Goal: Task Accomplishment & Management: Use online tool/utility

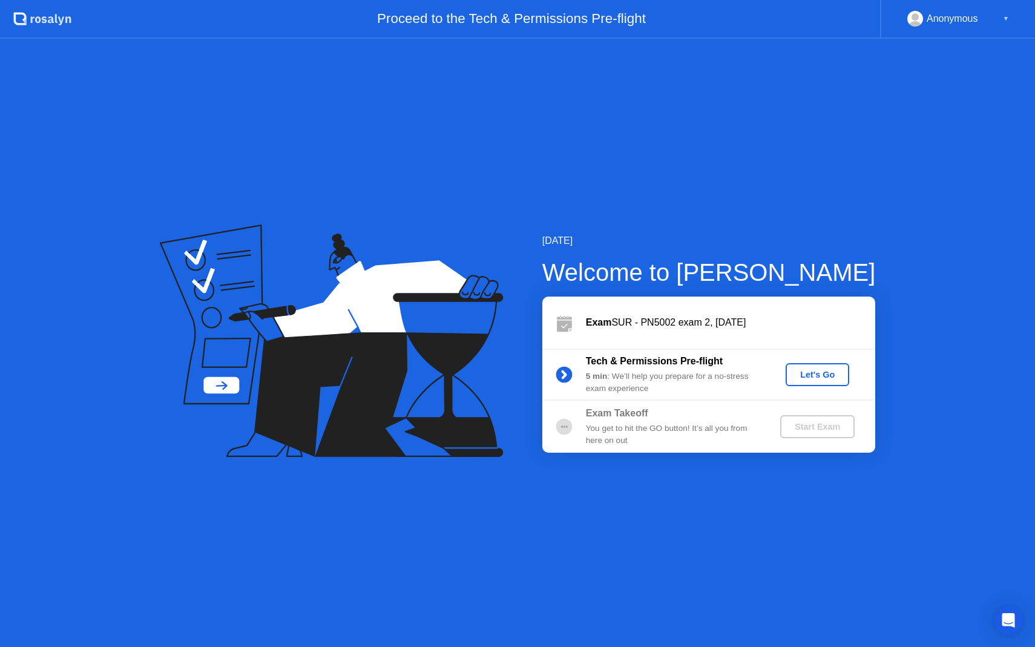
click at [812, 376] on div "Let's Go" at bounding box center [817, 375] width 54 height 10
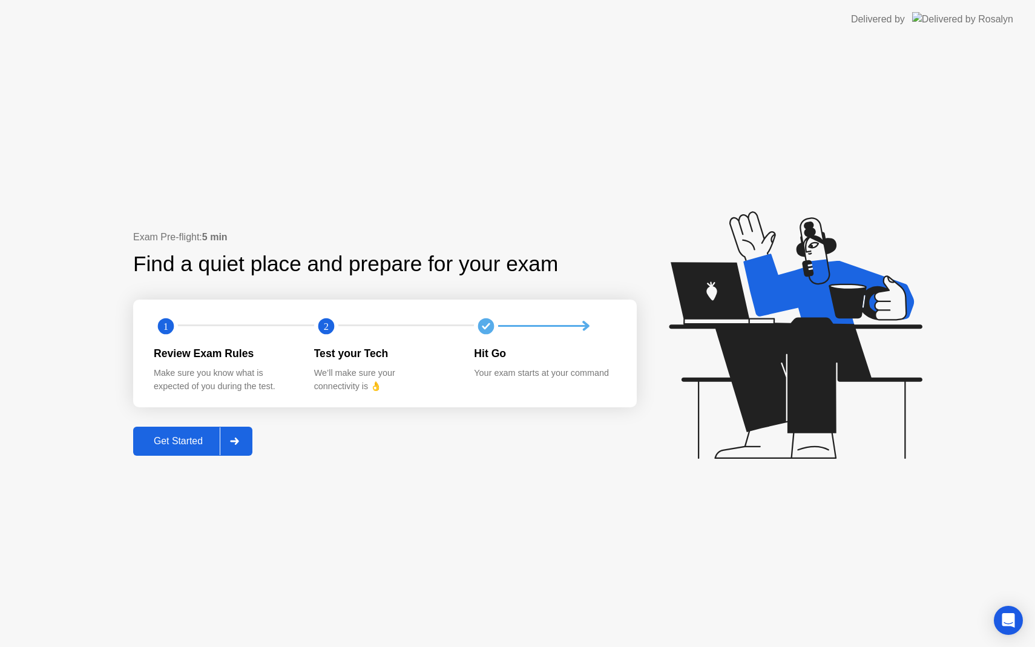
click at [239, 444] on icon at bounding box center [234, 440] width 9 height 7
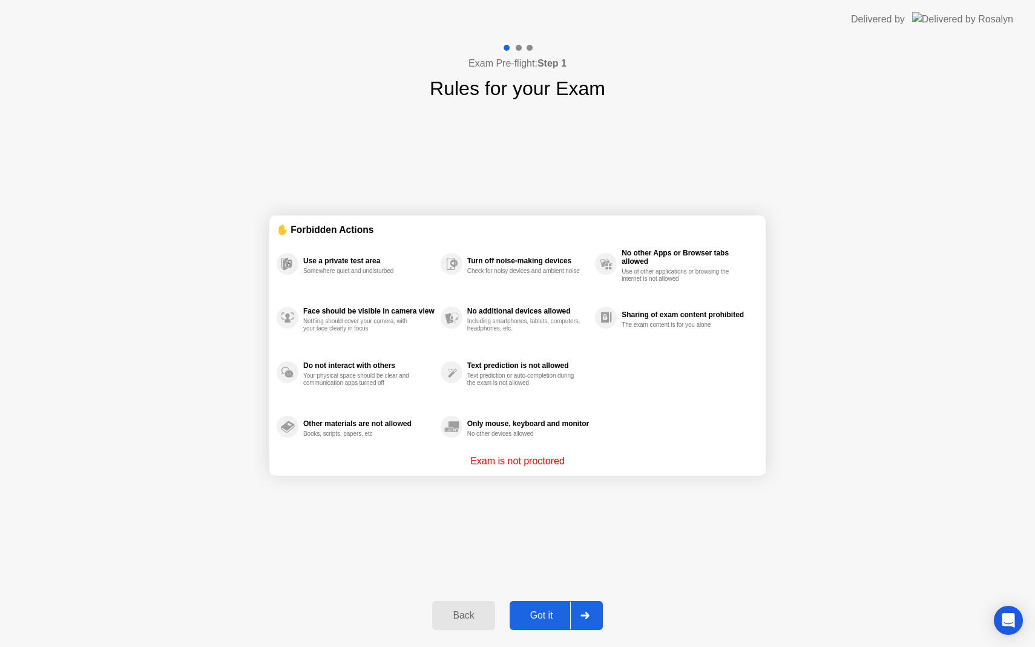
click at [589, 616] on icon at bounding box center [584, 615] width 9 height 7
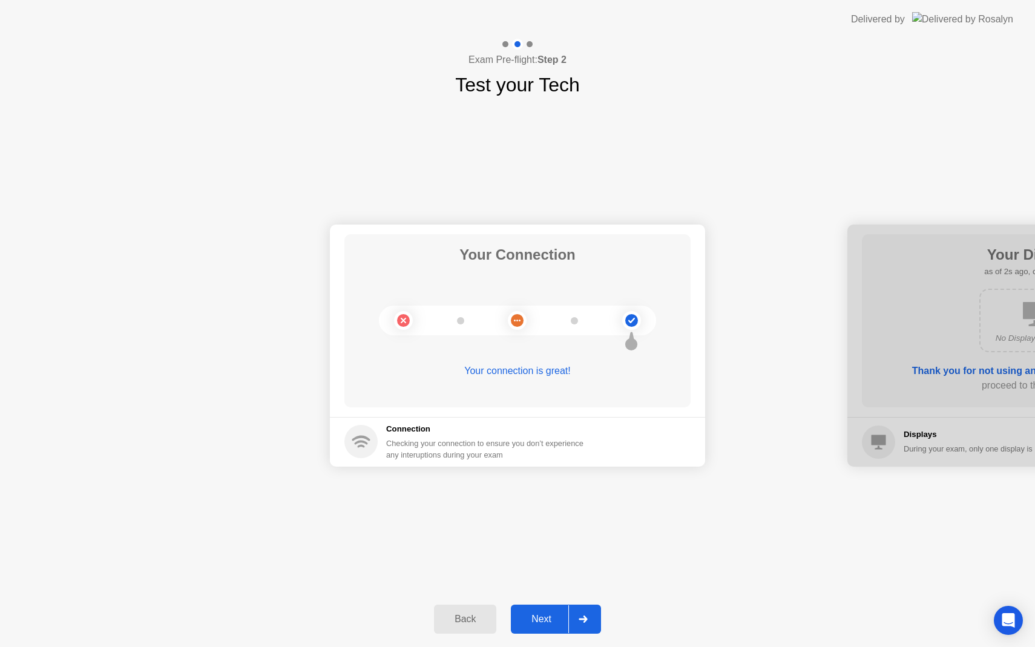
click at [589, 616] on div at bounding box center [582, 619] width 29 height 28
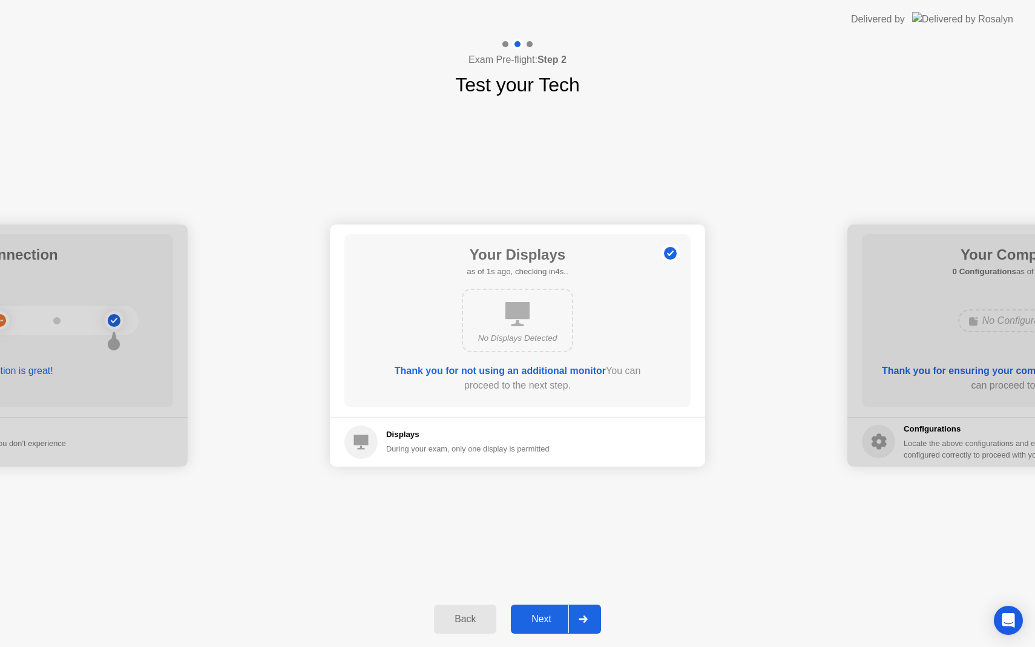
click at [589, 616] on div at bounding box center [582, 619] width 29 height 28
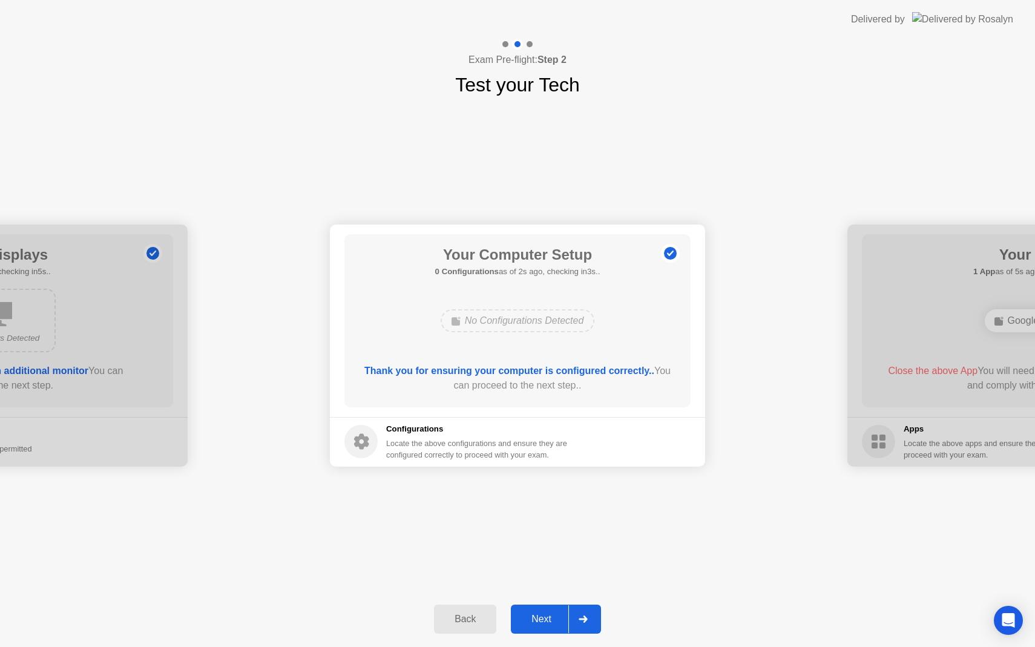
click at [589, 616] on div at bounding box center [582, 619] width 29 height 28
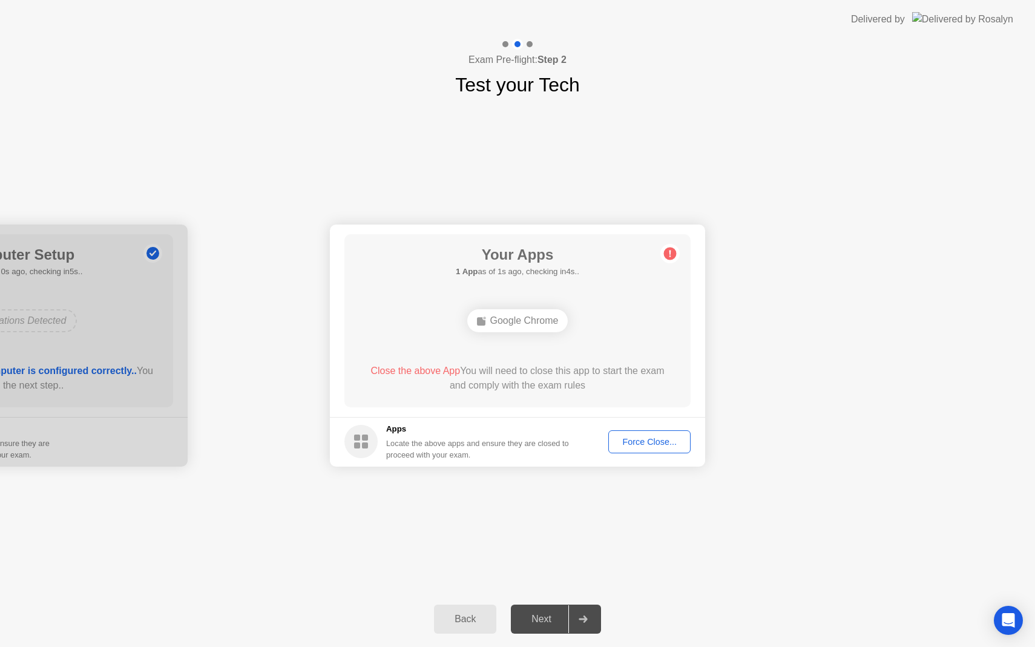
click at [645, 446] on div "Force Close..." at bounding box center [649, 442] width 74 height 10
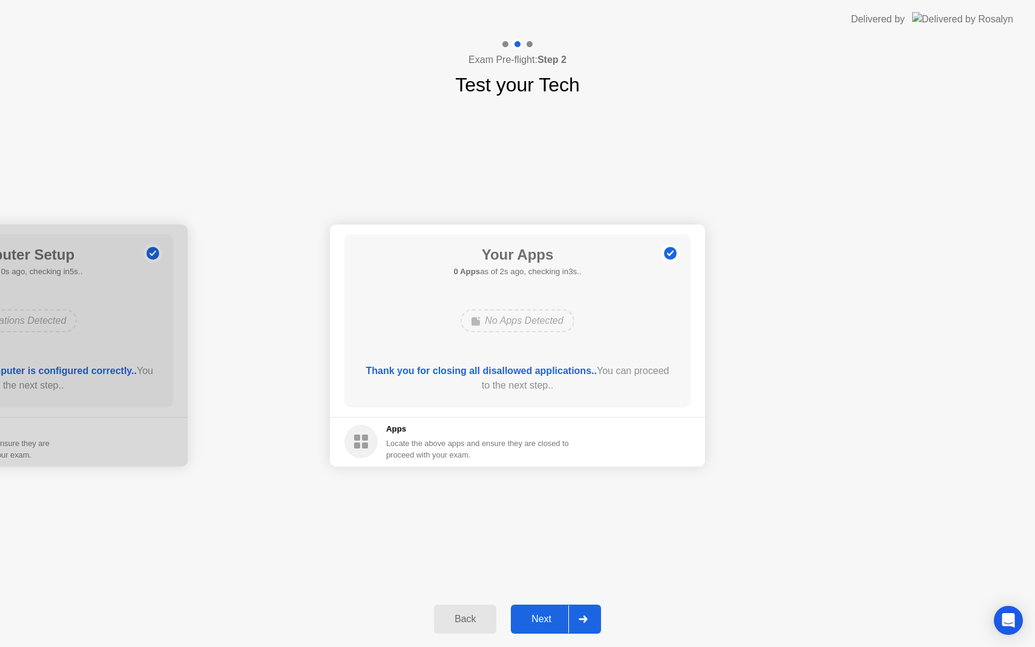
click at [586, 623] on div at bounding box center [582, 619] width 29 height 28
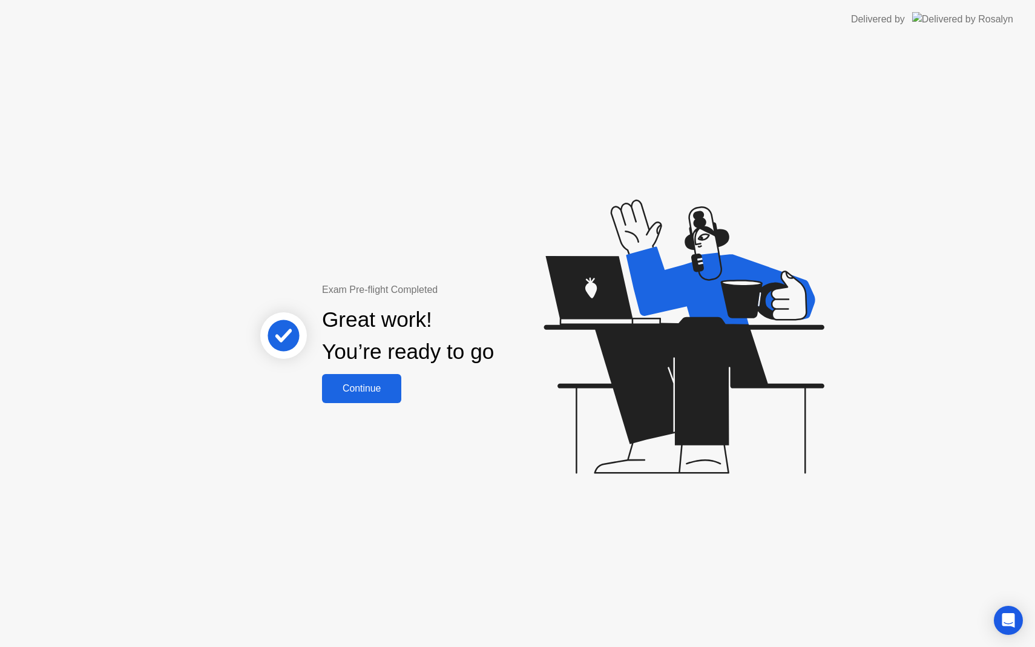
click at [363, 385] on div "Continue" at bounding box center [361, 388] width 72 height 11
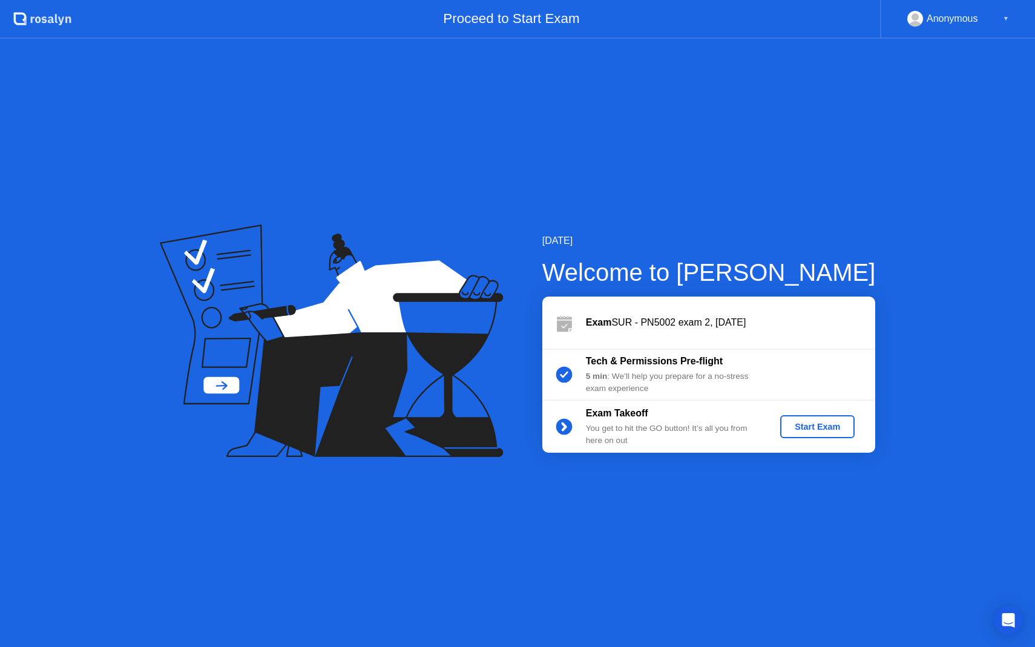
click at [820, 430] on div "Start Exam" at bounding box center [817, 427] width 65 height 10
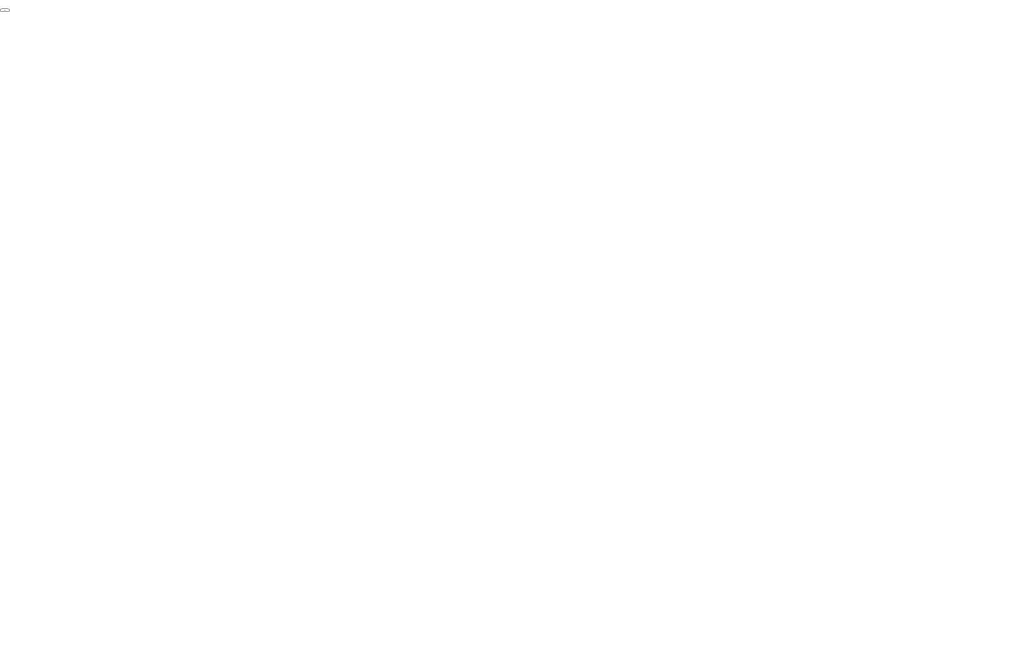
click div "End Proctoring Session"
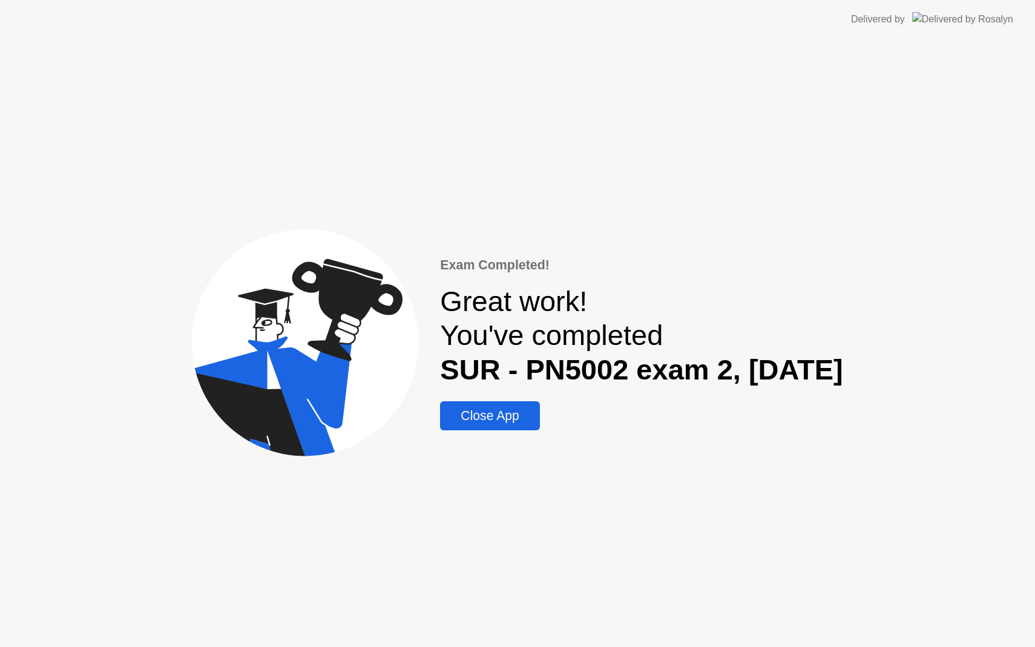
click at [487, 418] on div "Close App" at bounding box center [489, 415] width 92 height 15
